Goal: Transaction & Acquisition: Purchase product/service

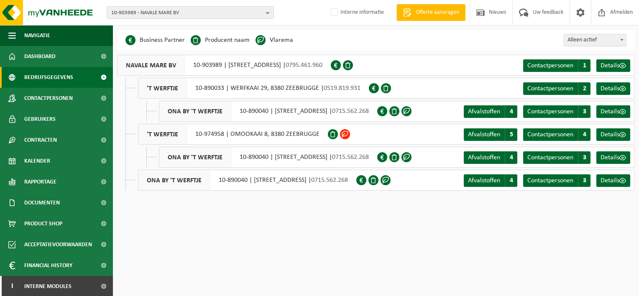
click at [206, 65] on div "NAVALE MARE BV 10-903989 | [STREET_ADDRESS] | 0795.461.960" at bounding box center [224, 65] width 214 height 21
drag, startPoint x: 193, startPoint y: 66, endPoint x: 221, endPoint y: 65, distance: 28.5
click at [221, 65] on div "NAVALE MARE BV 10-903989 | [STREET_ADDRESS] | 0795.461.960" at bounding box center [224, 65] width 214 height 21
copy div "10-903989"
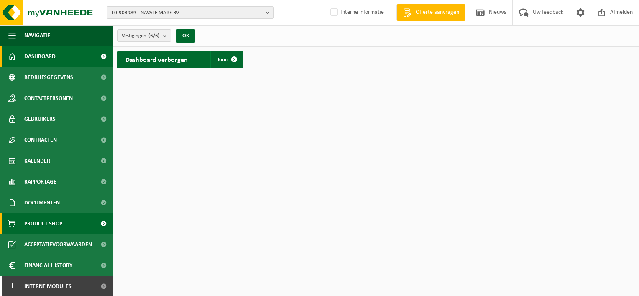
click at [47, 223] on span "Product Shop" at bounding box center [43, 223] width 38 height 21
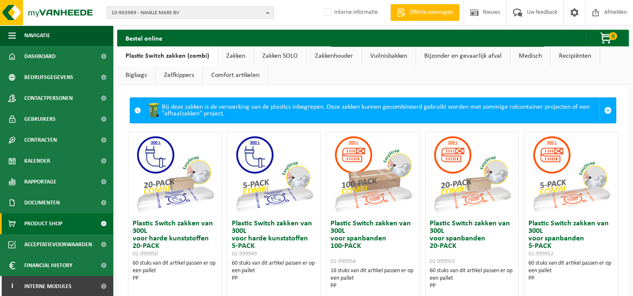
click at [175, 52] on link "Plastic Switch zakken (combi)" at bounding box center [167, 55] width 100 height 19
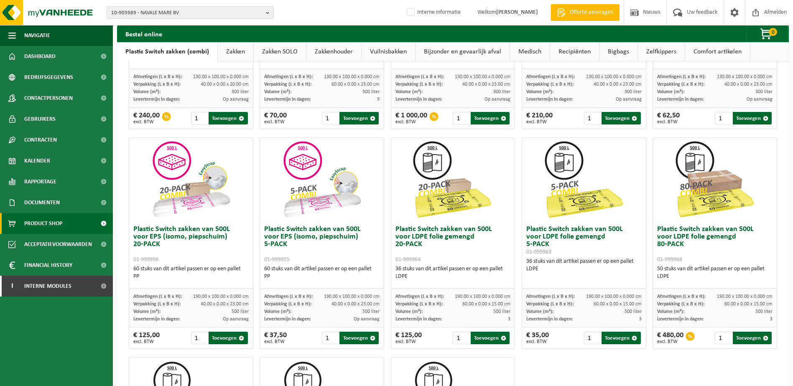
scroll to position [209, 0]
